Goal: Transaction & Acquisition: Book appointment/travel/reservation

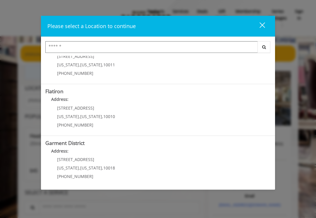
scroll to position [126, 0]
click at [55, 97] on b "Address:" at bounding box center [59, 100] width 17 height 6
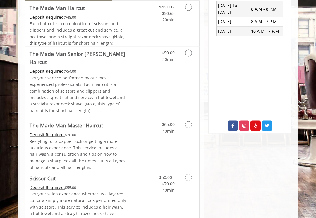
scroll to position [159, 0]
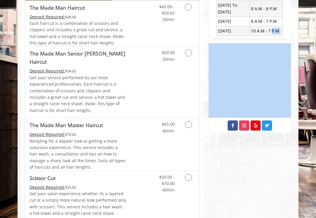
click at [40, 68] on Haircut "Deposit Required:" at bounding box center [47, 71] width 35 height 6
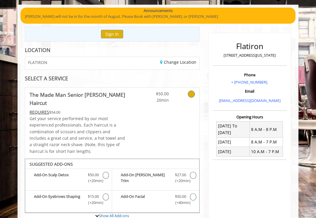
scroll to position [0, 0]
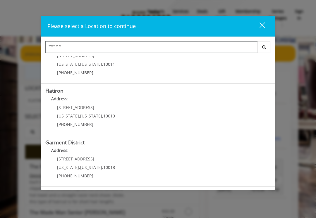
scroll to position [126, 0]
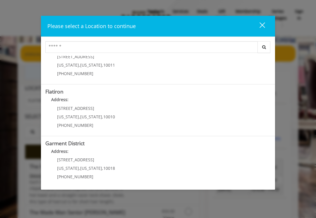
click at [53, 89] on b "Flatiron" at bounding box center [54, 91] width 18 height 7
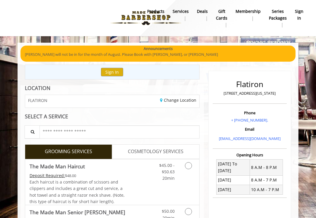
scroll to position [48, 0]
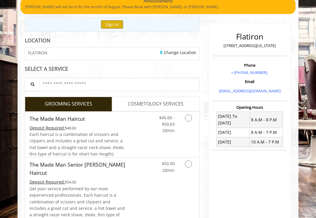
click at [41, 127] on Haircut "Deposit Required:" at bounding box center [47, 128] width 35 height 6
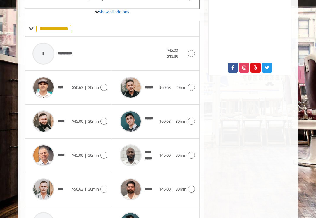
scroll to position [249, 0]
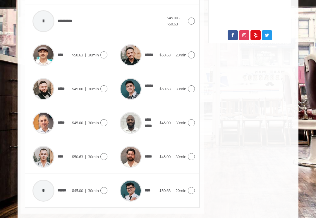
click at [44, 151] on img at bounding box center [43, 157] width 22 height 22
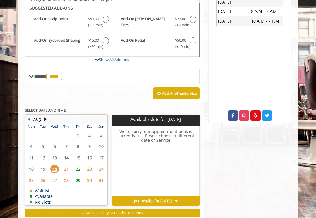
scroll to position [170, 0]
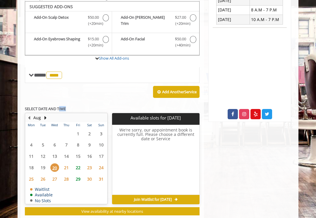
click at [35, 74] on span "**** **** ********" at bounding box center [49, 75] width 30 height 5
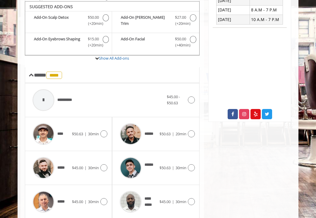
click at [44, 94] on div at bounding box center [43, 100] width 22 height 22
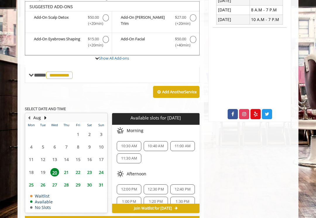
click at [133, 156] on span "11:30 AM" at bounding box center [129, 158] width 16 height 5
